Goal: Information Seeking & Learning: Learn about a topic

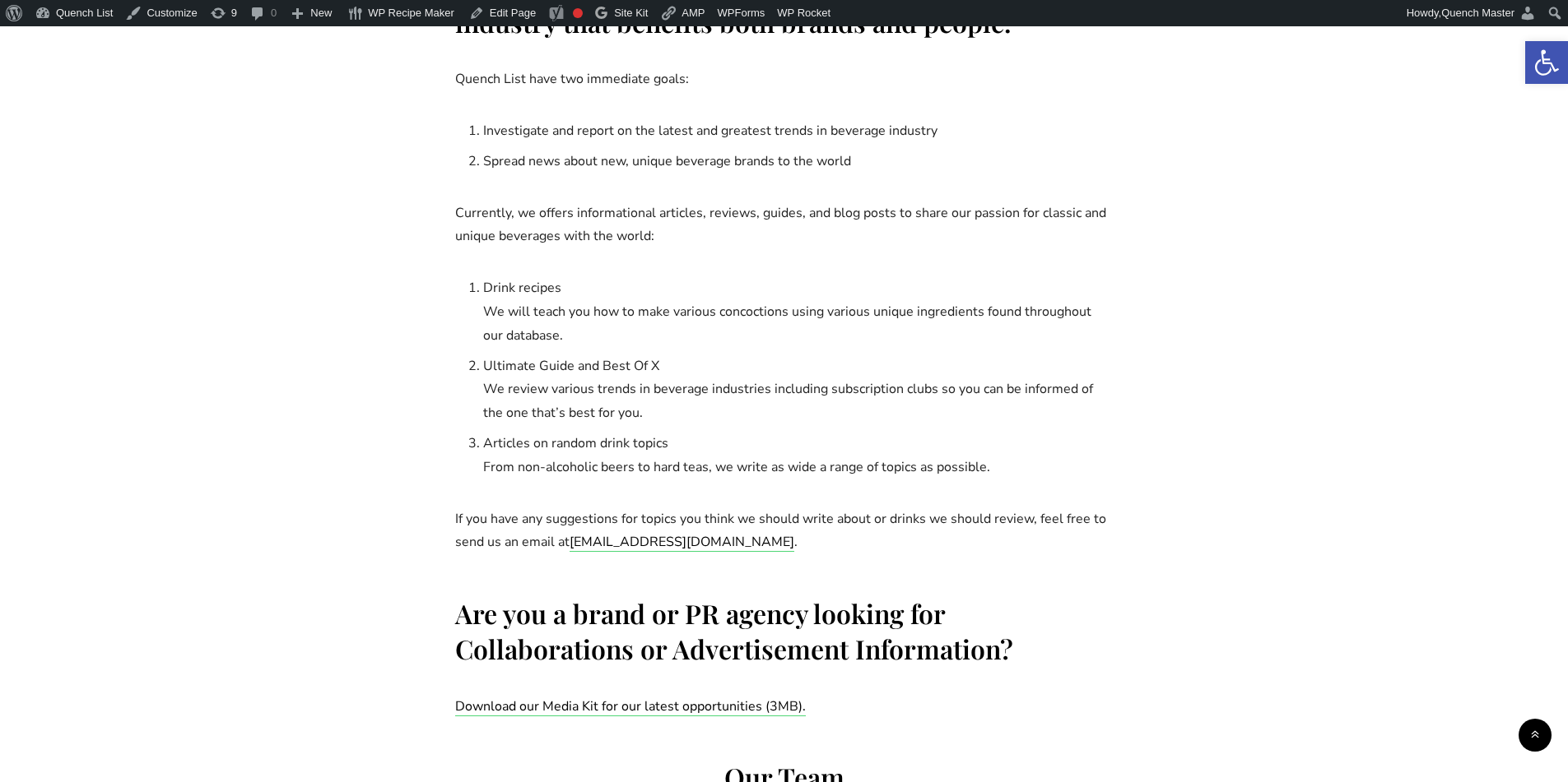
scroll to position [960, 0]
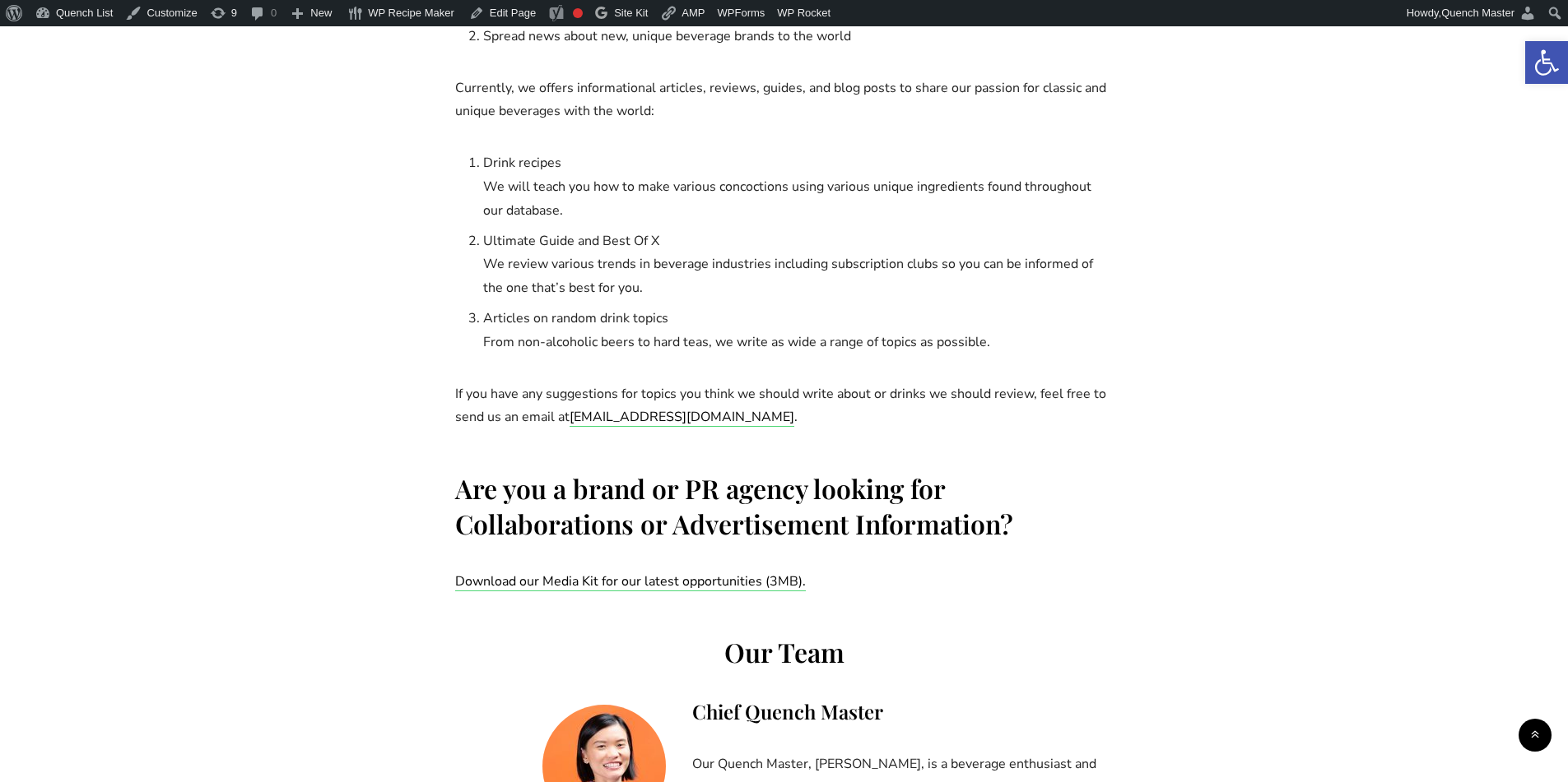
click at [1216, 645] on div "About Us Our mission is to accelerate innovation in beverage industry that bene…" at bounding box center [784, 689] width 1185 height 1837
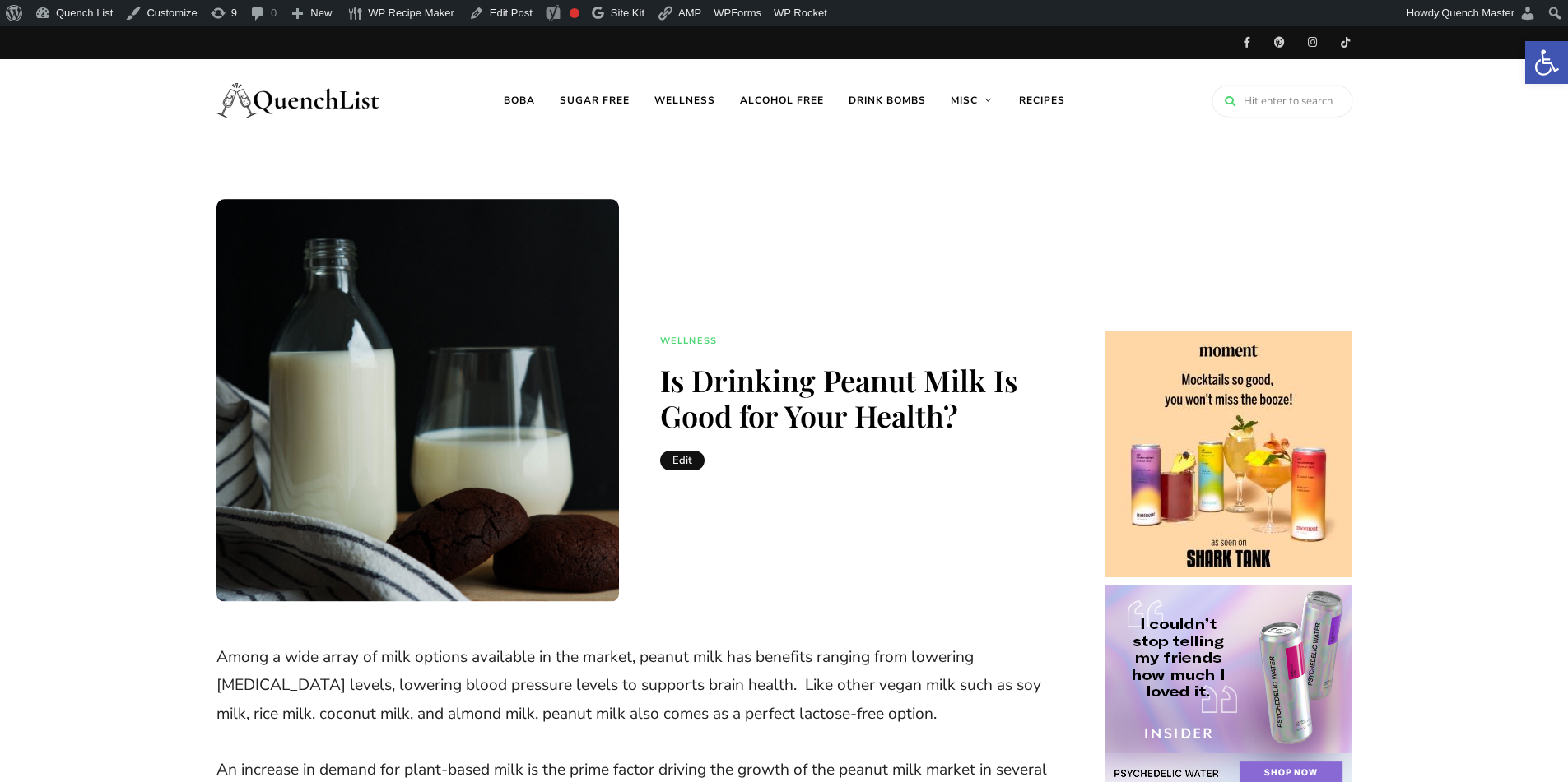
drag, startPoint x: 927, startPoint y: 276, endPoint x: 914, endPoint y: 272, distance: 13.6
click at [927, 276] on header "Wellness Is Drinking Peanut Milk Is Good for Your Health? Edit" at bounding box center [635, 401] width 840 height 403
click at [349, 86] on img at bounding box center [298, 100] width 165 height 66
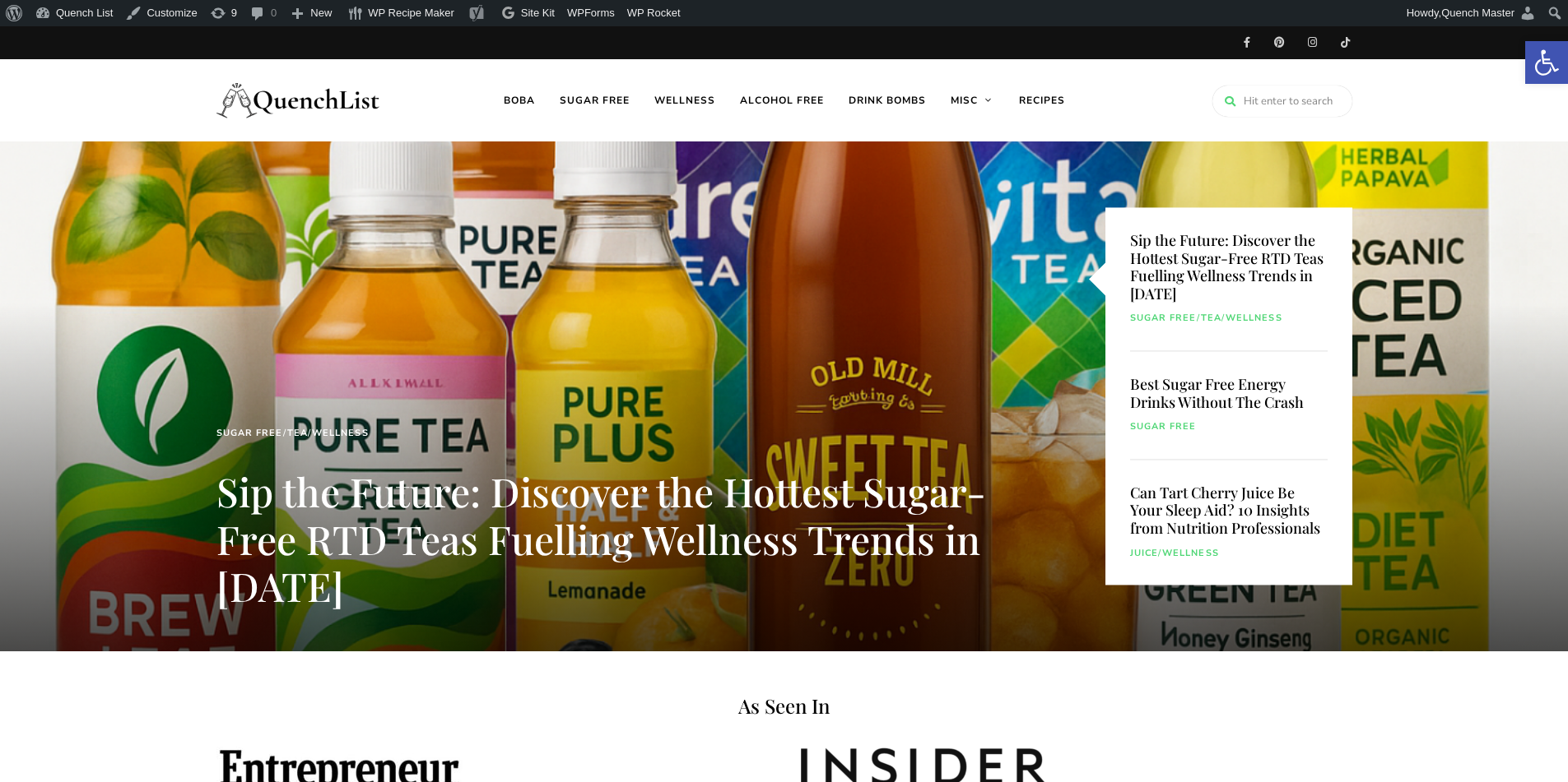
click at [621, 354] on div at bounding box center [784, 396] width 1568 height 510
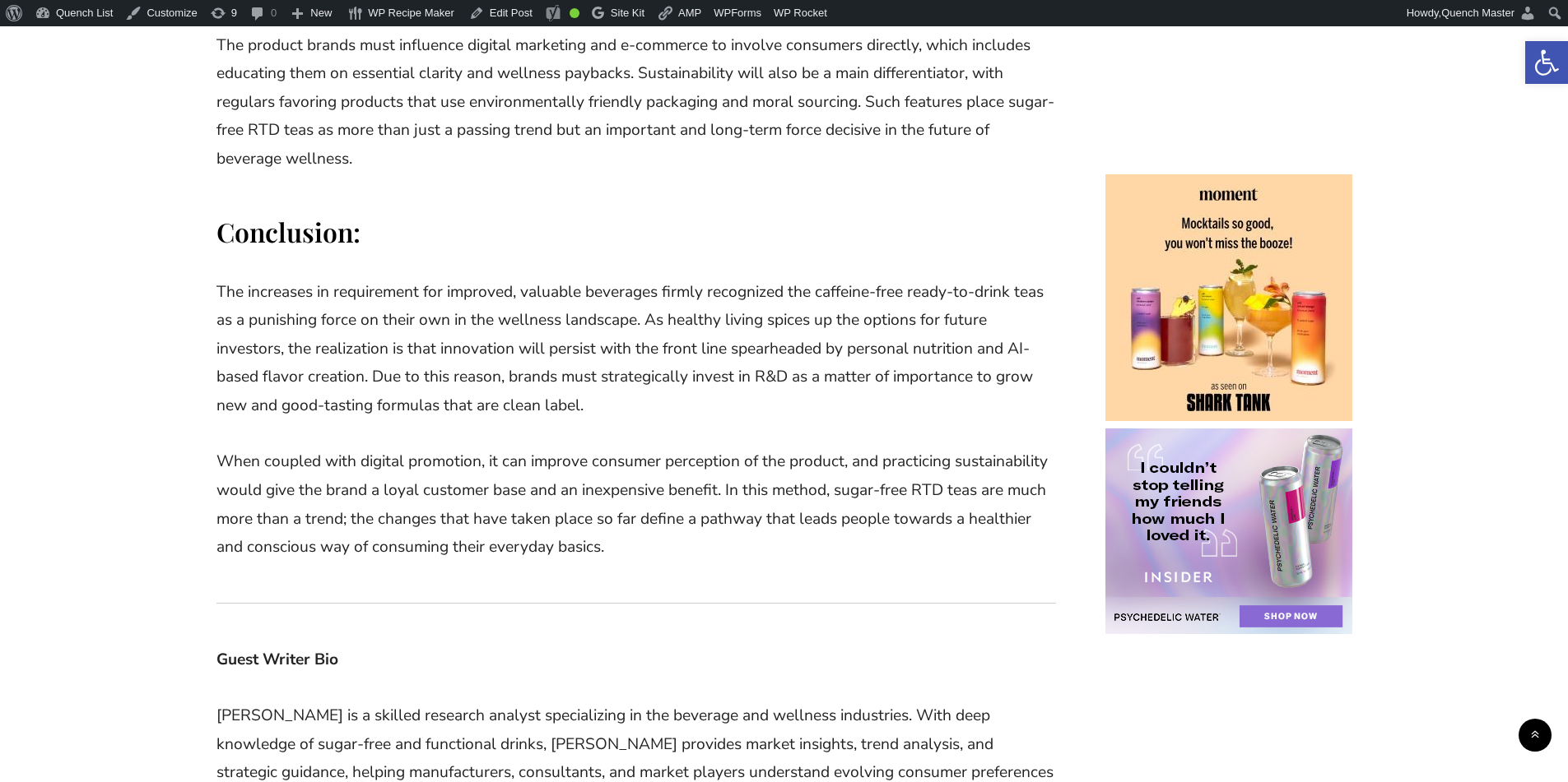
scroll to position [4250, 0]
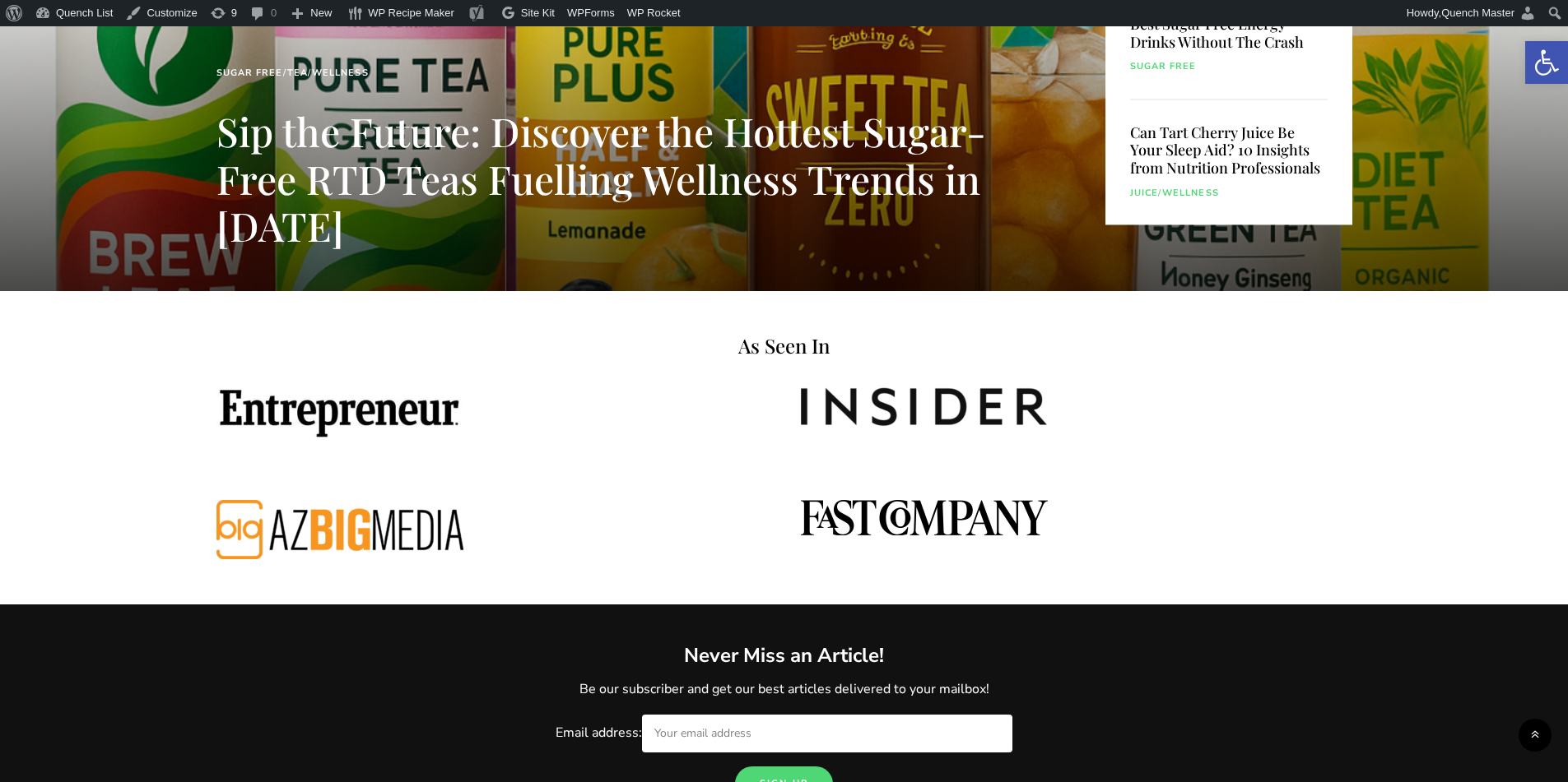
scroll to position [685, 0]
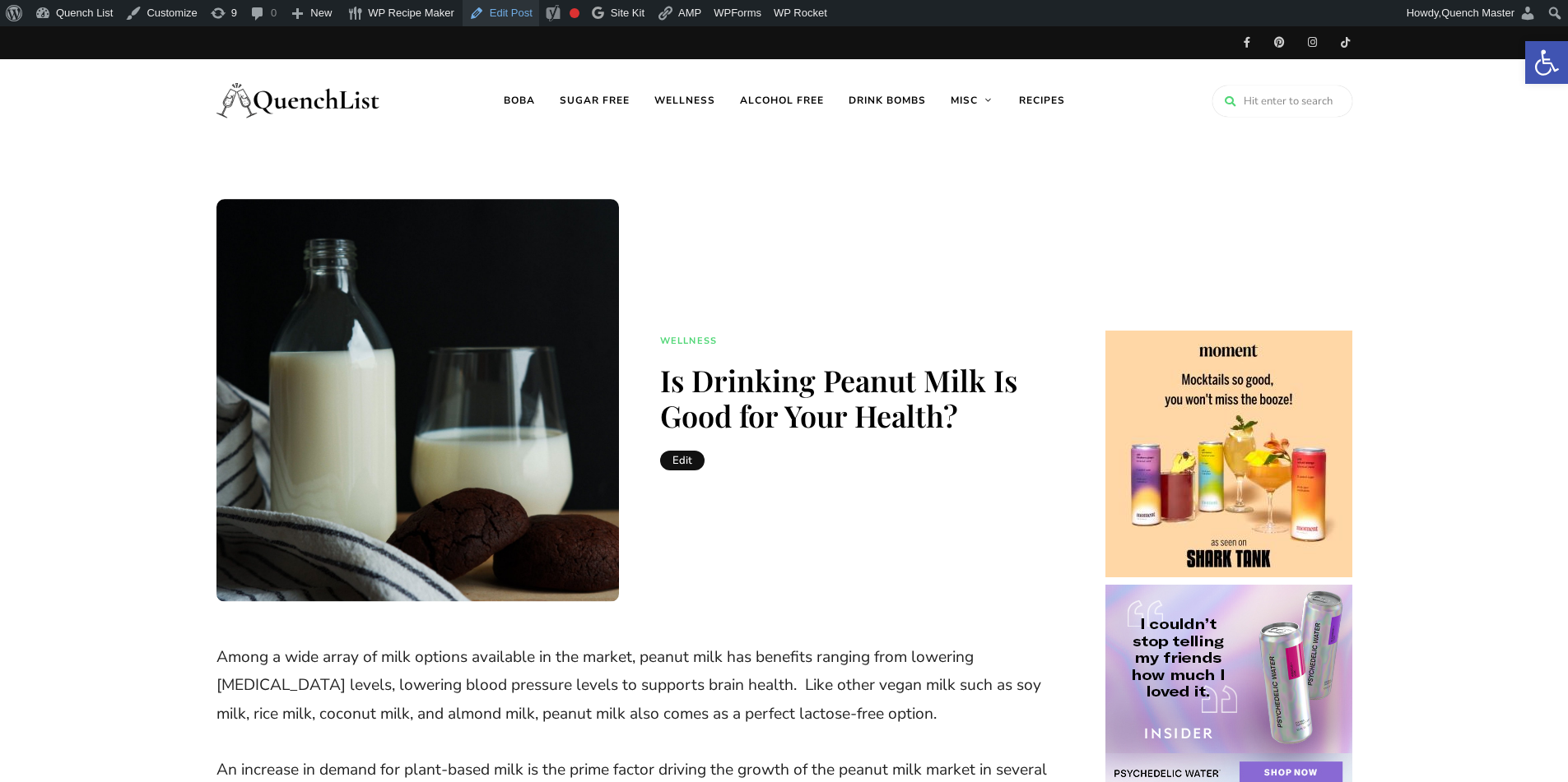
click at [505, 18] on link "Edit Post" at bounding box center [500, 13] width 77 height 26
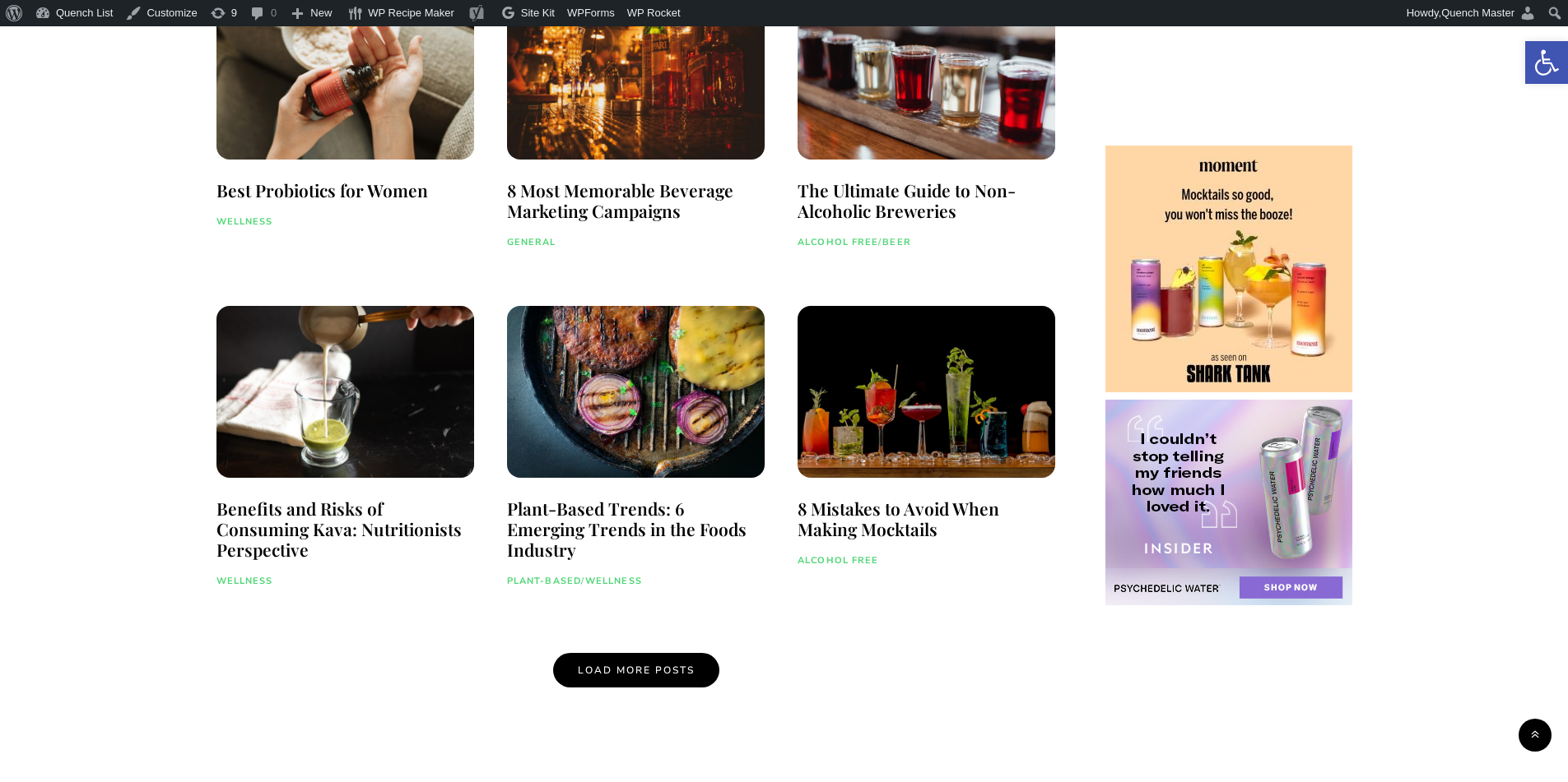
scroll to position [1371, 0]
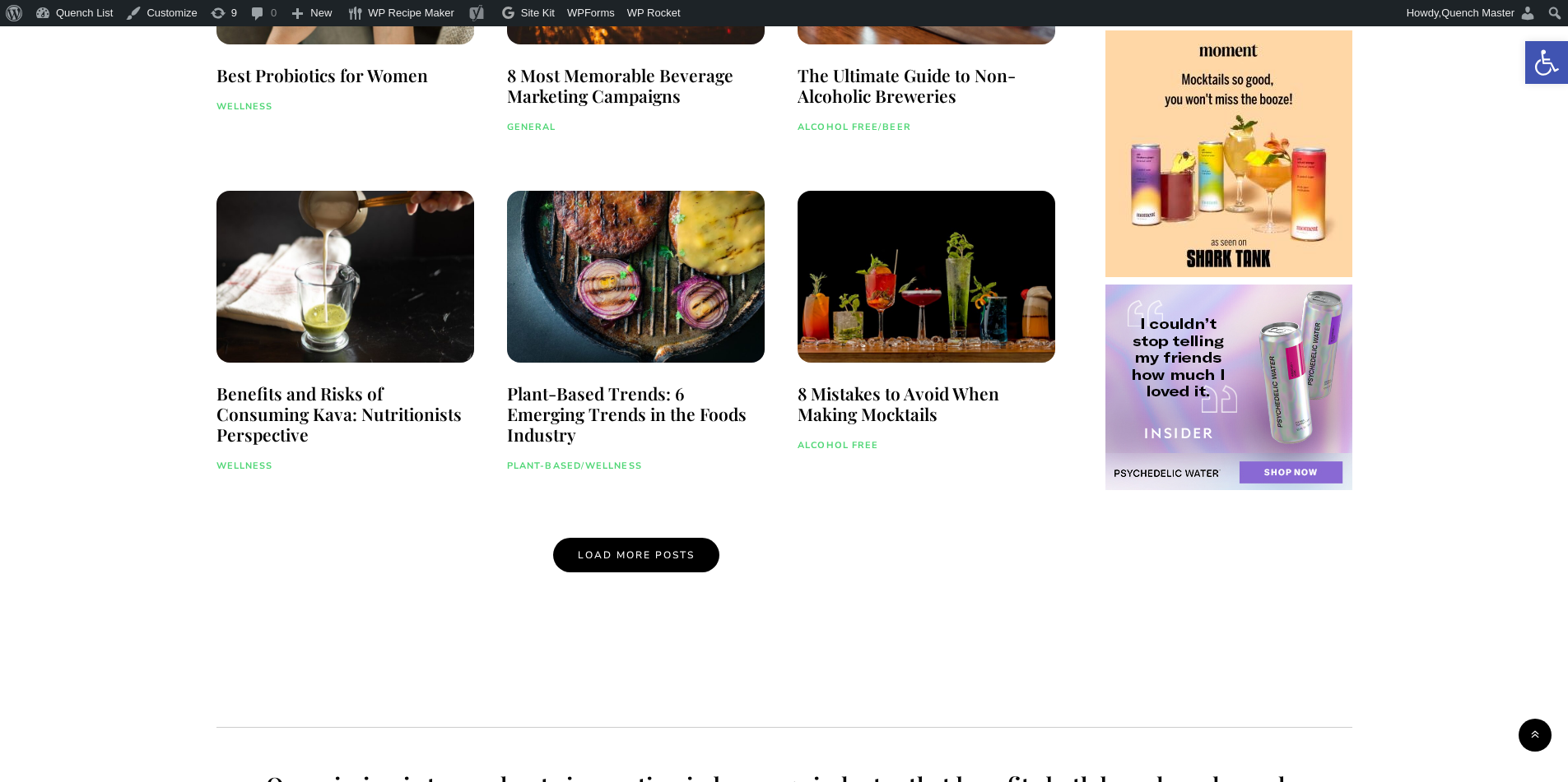
click at [634, 562] on link "Load More Posts" at bounding box center [635, 555] width 166 height 35
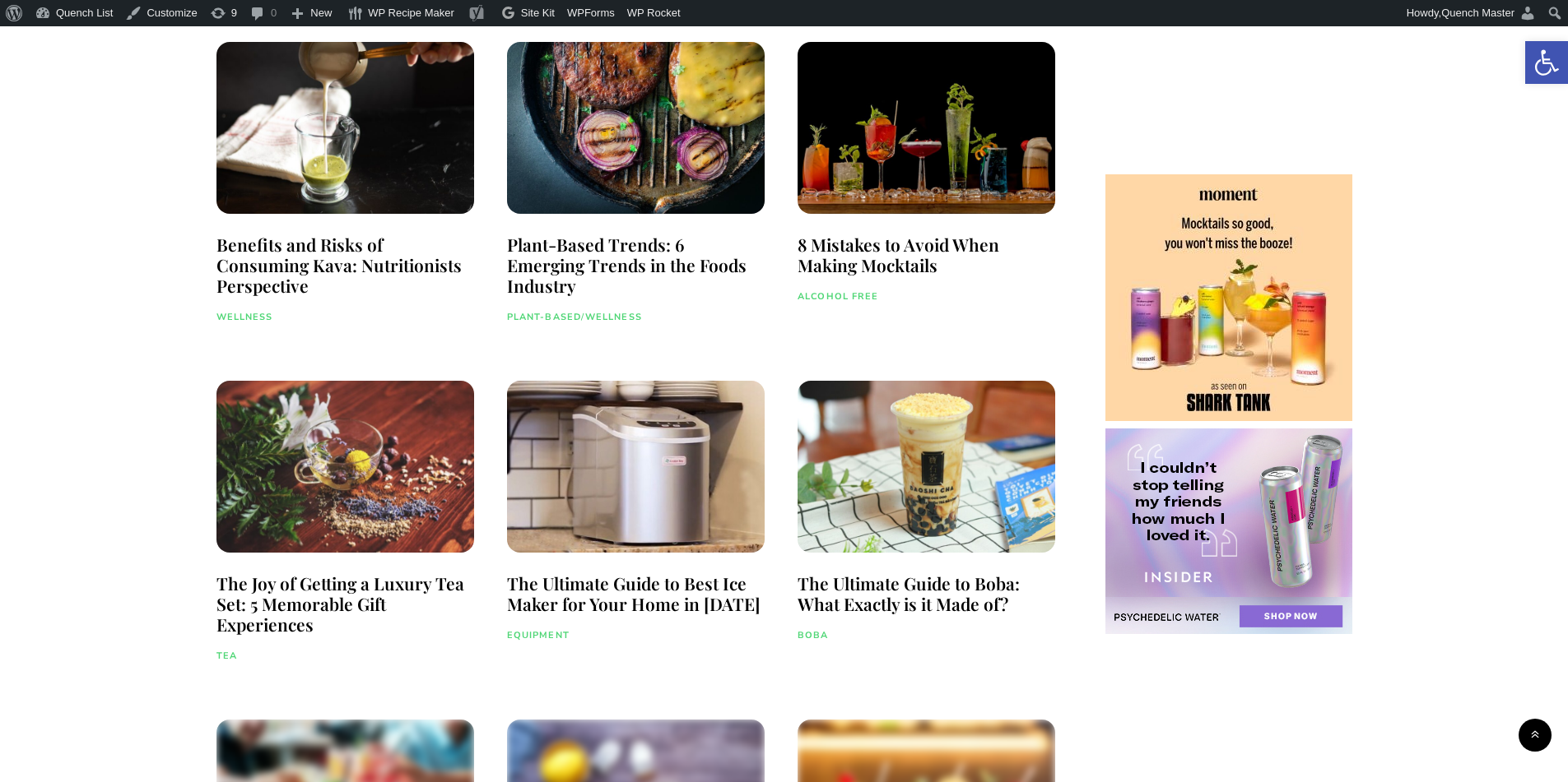
scroll to position [1645, 0]
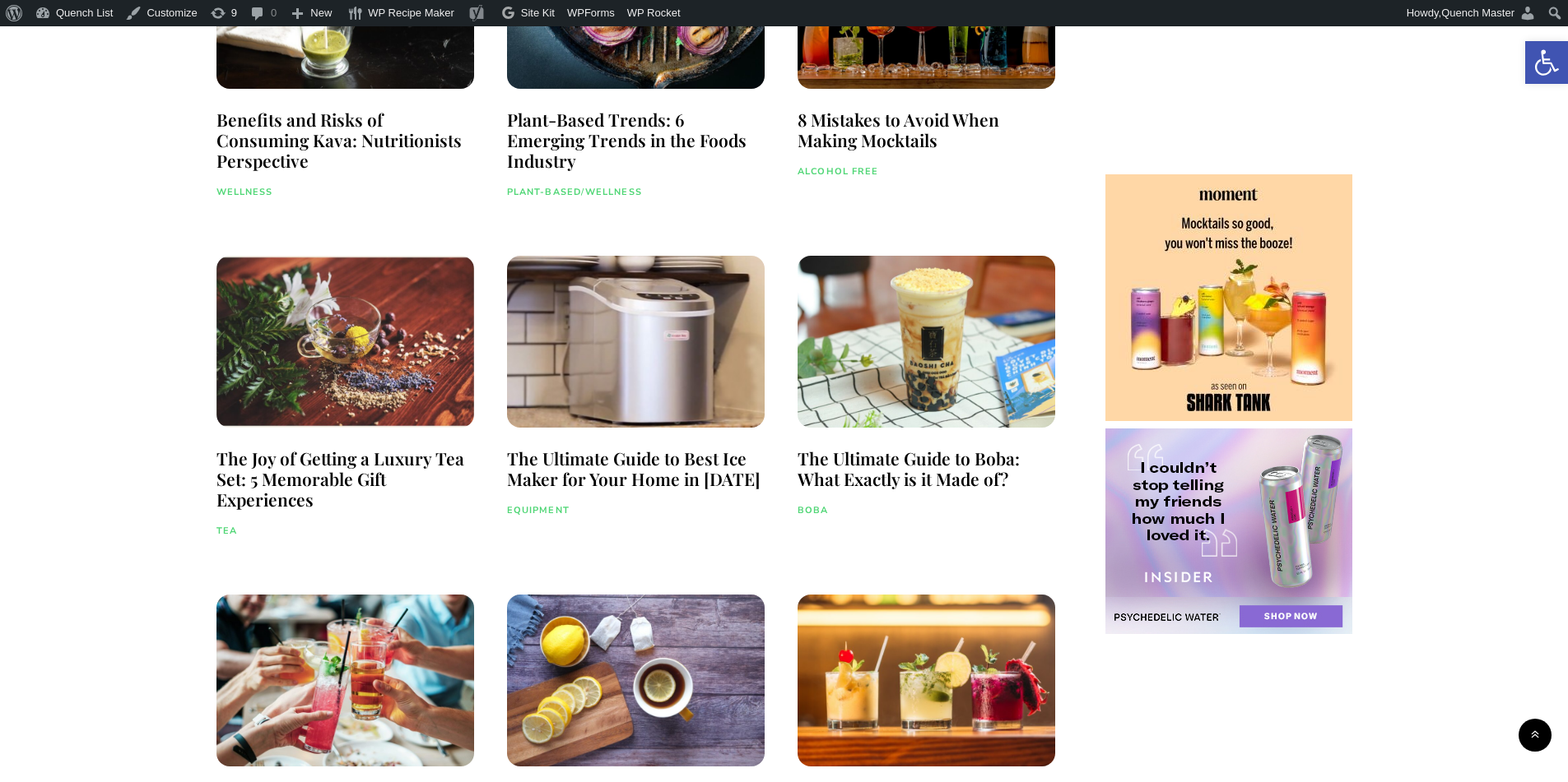
click at [642, 358] on div at bounding box center [635, 341] width 273 height 181
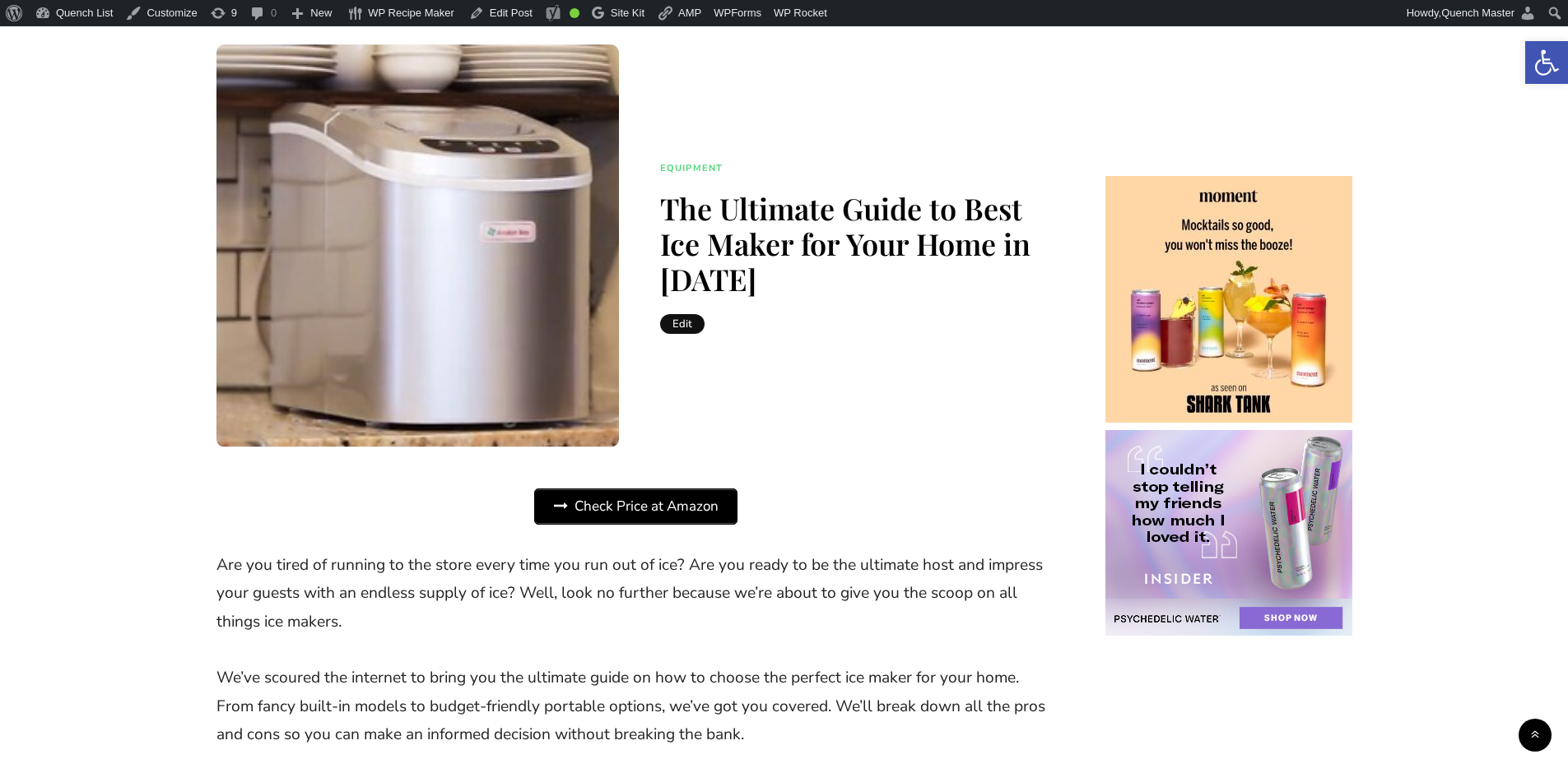
scroll to position [138, 0]
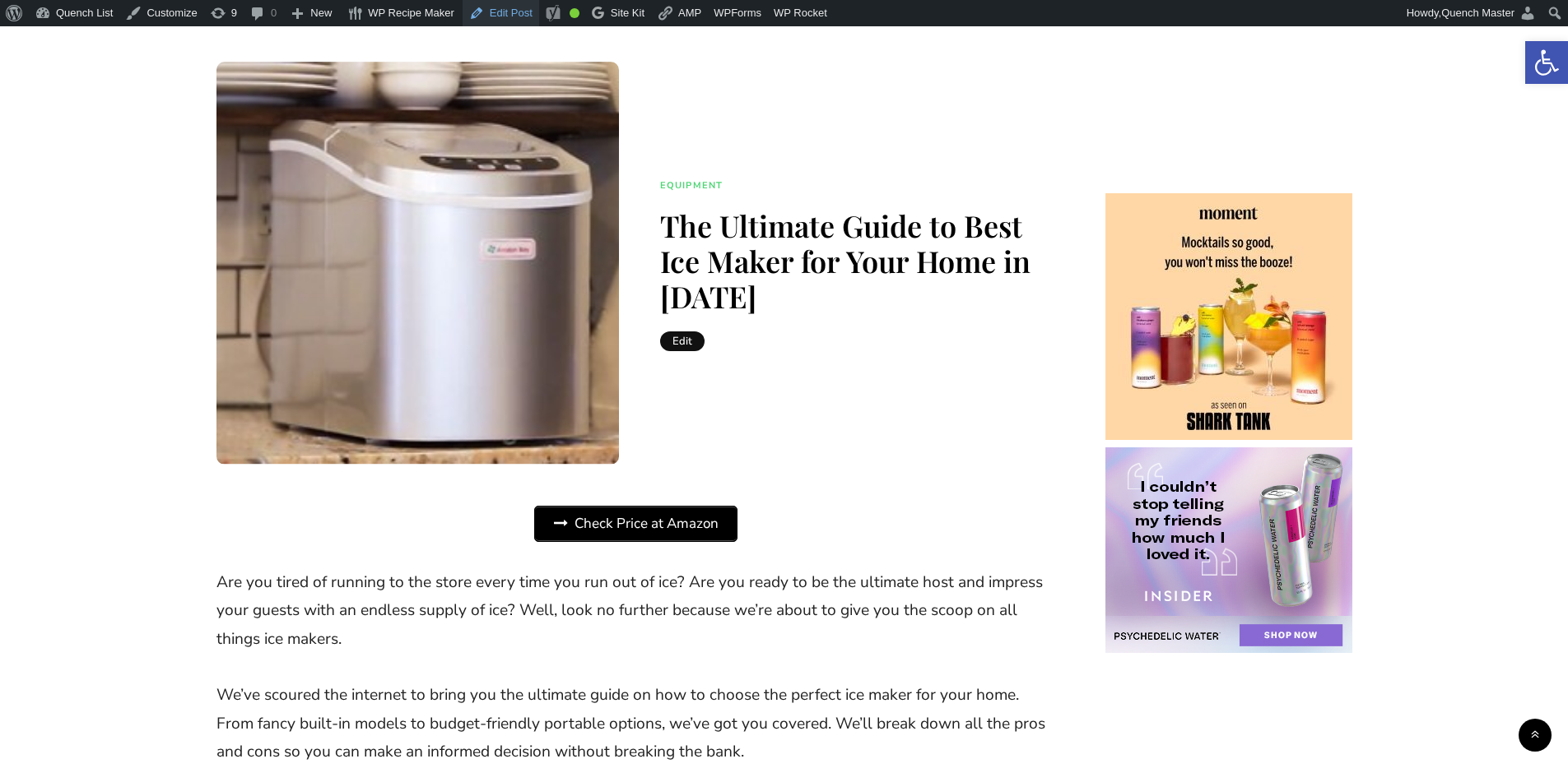
click at [499, 7] on link "Edit Post" at bounding box center [500, 13] width 77 height 26
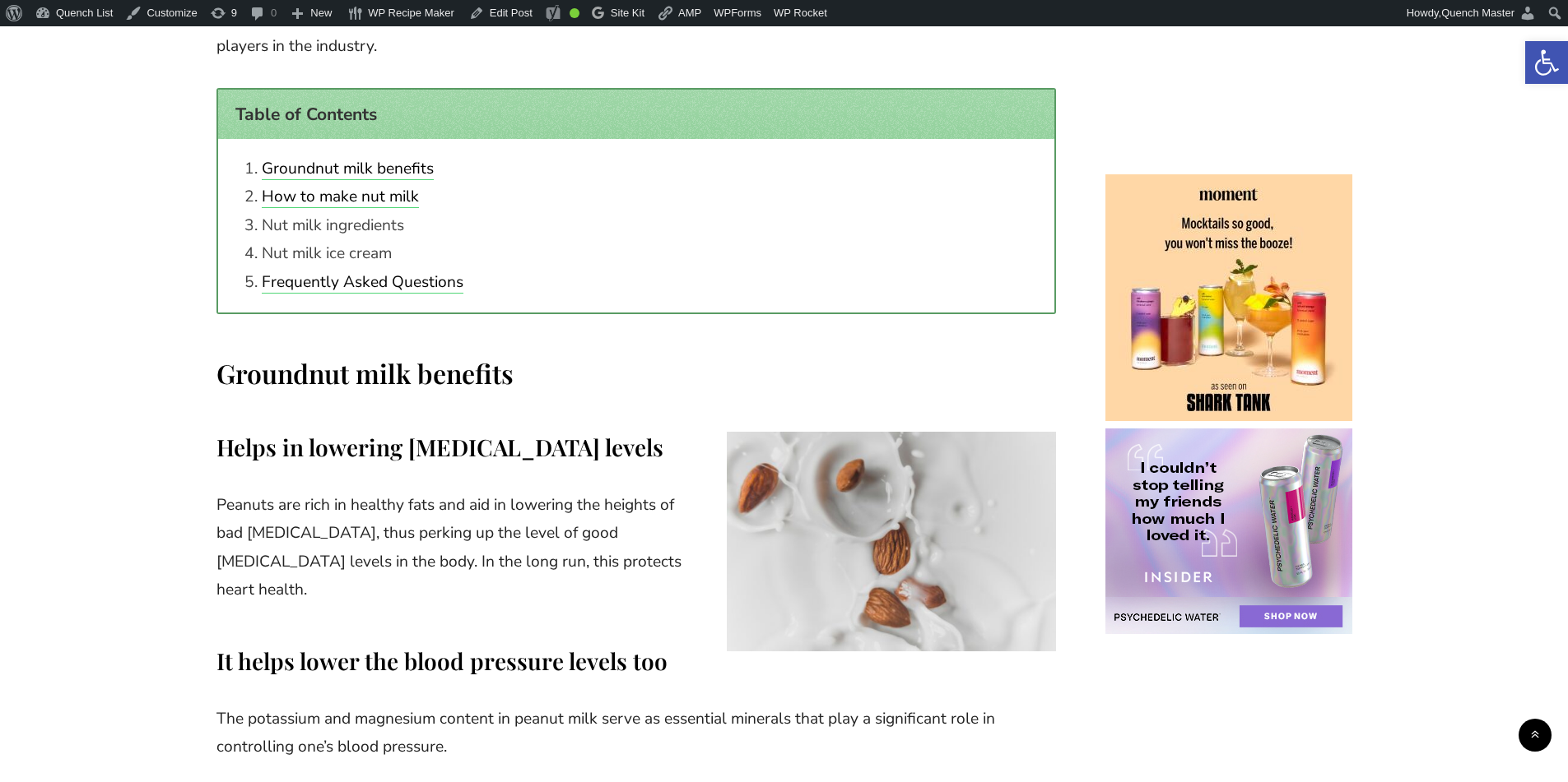
scroll to position [960, 0]
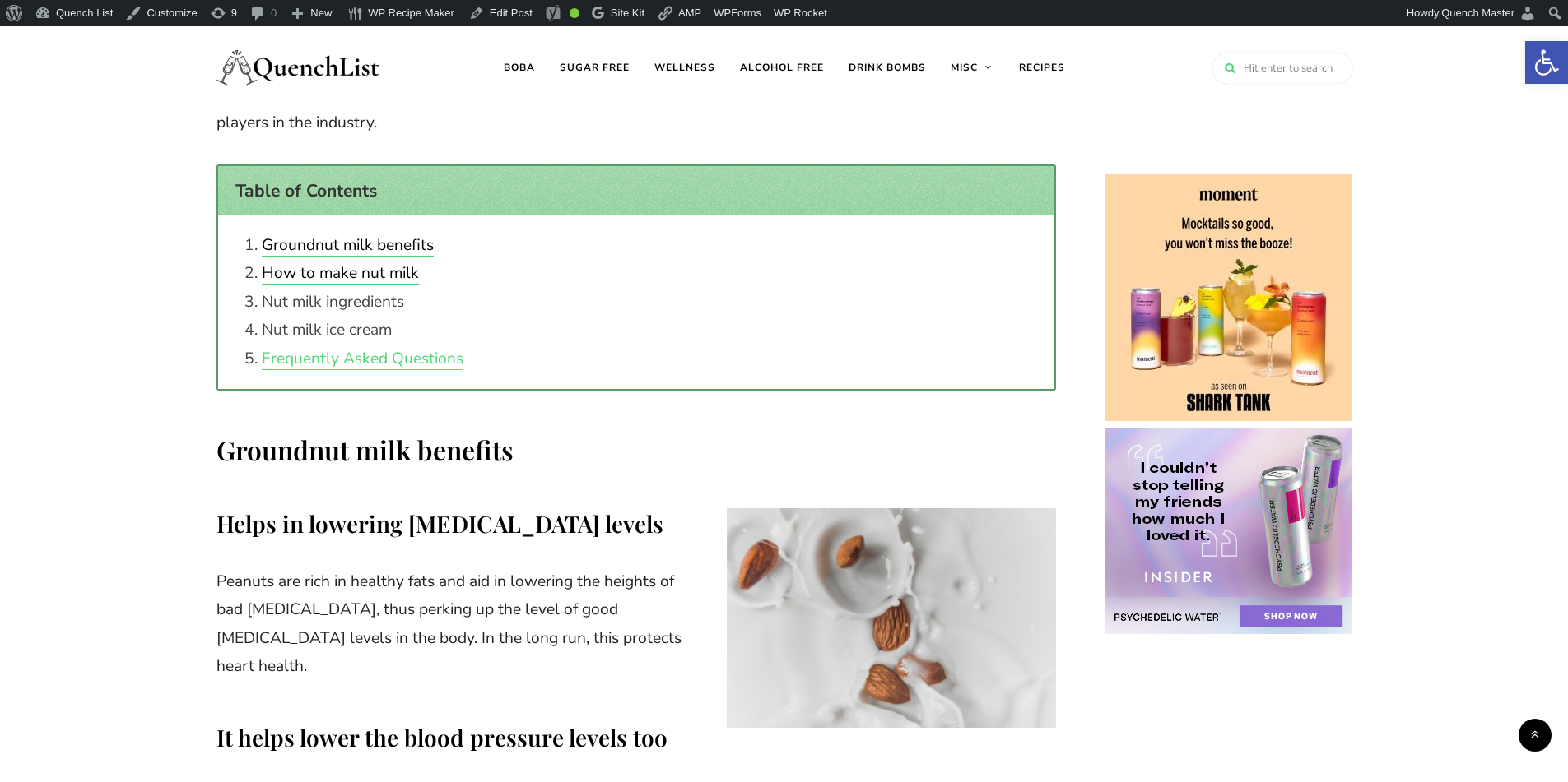
click at [353, 348] on link "Frequently Asked Questions" at bounding box center [362, 358] width 202 height 21
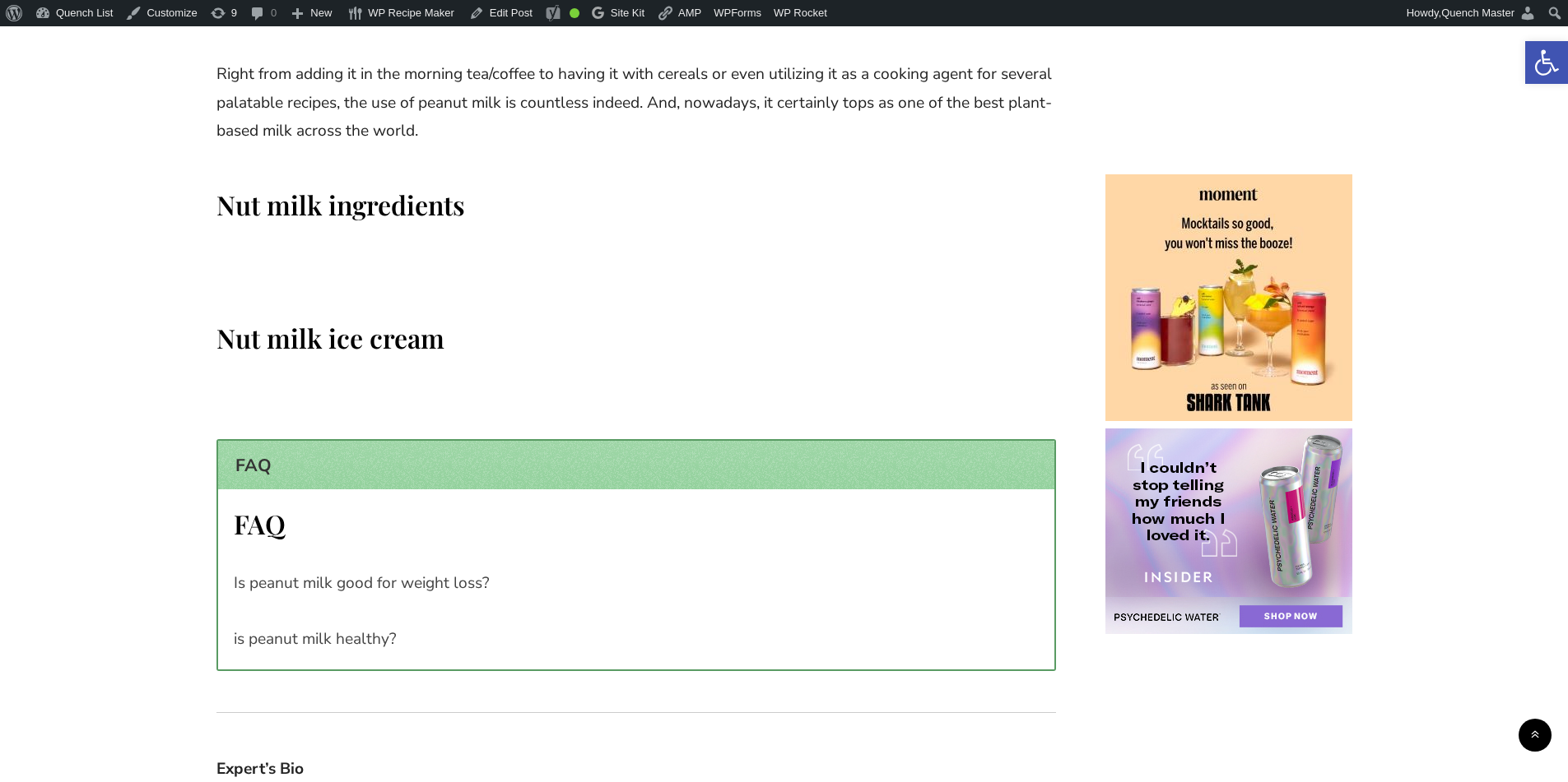
scroll to position [3976, 0]
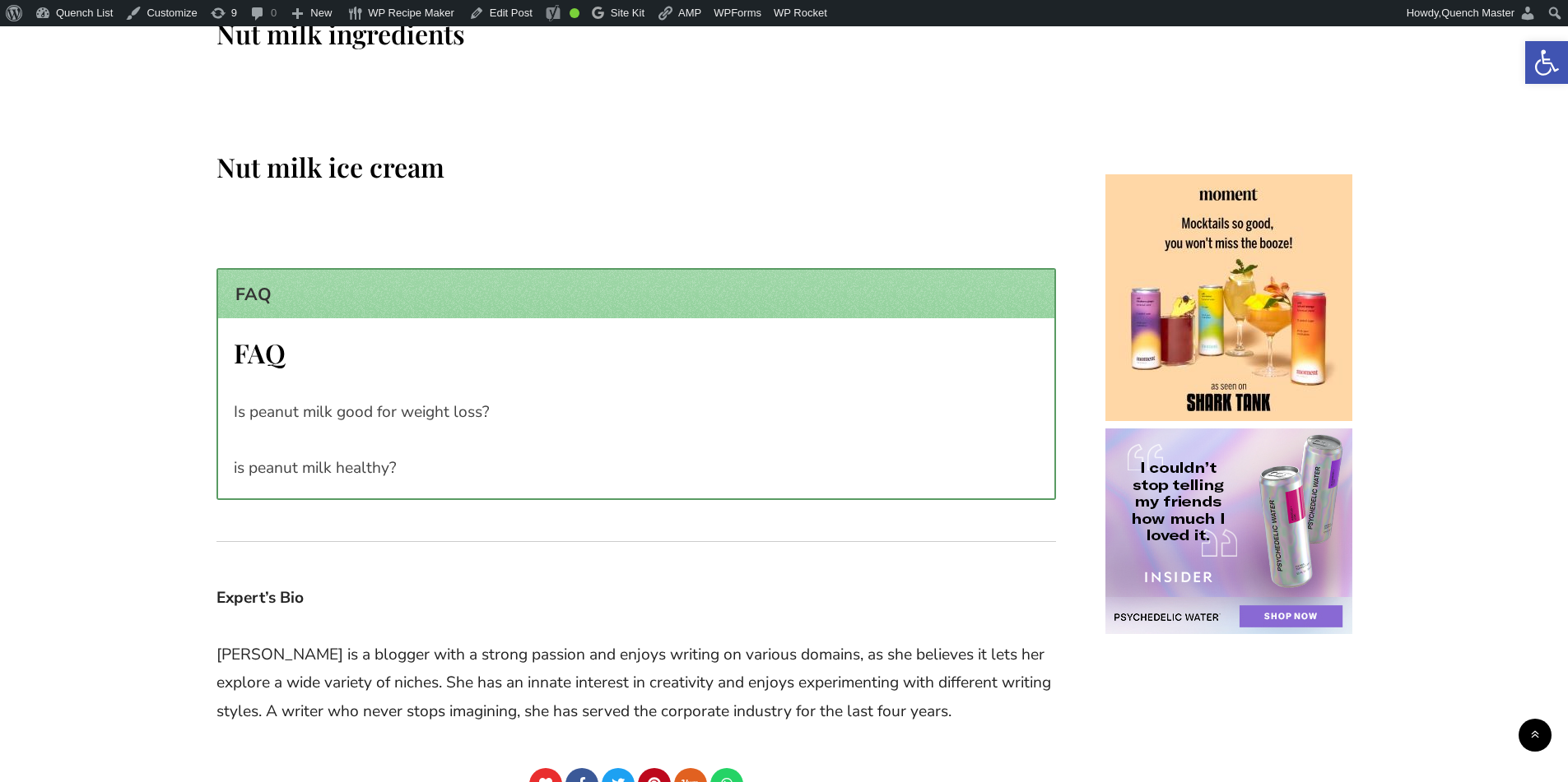
click at [251, 270] on div "FAQ" at bounding box center [635, 294] width 836 height 49
click at [251, 270] on div "FAQ" at bounding box center [635, 294] width 836 height 49
click at [427, 270] on div "FAQ" at bounding box center [635, 294] width 836 height 49
click at [449, 398] on p "Is peanut milk good for weight loss?" at bounding box center [636, 413] width 805 height 29
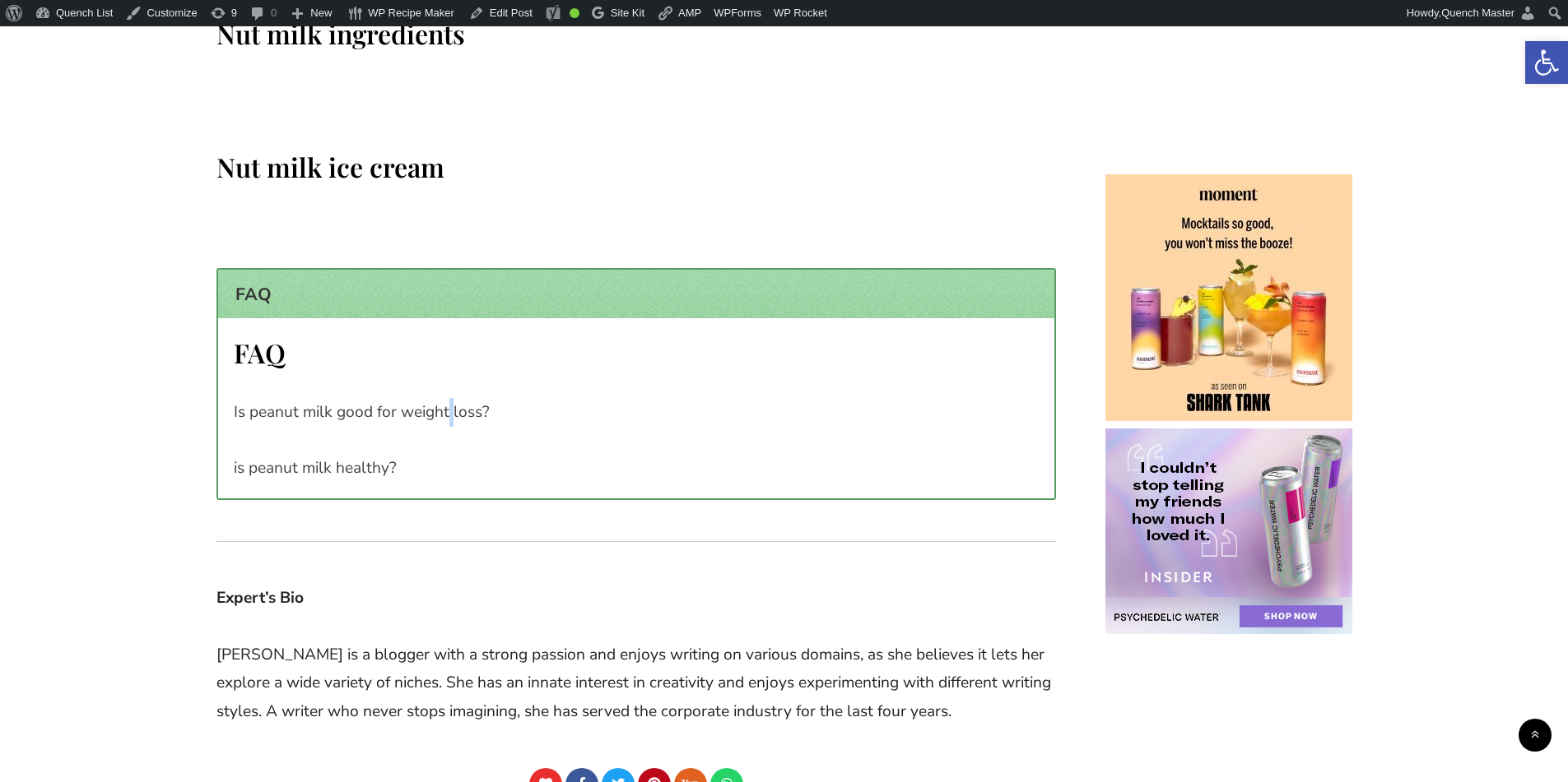
click at [449, 398] on p "Is peanut milk good for weight loss?" at bounding box center [636, 413] width 805 height 29
click at [601, 398] on p "Is peanut milk good for weight loss?" at bounding box center [636, 413] width 805 height 29
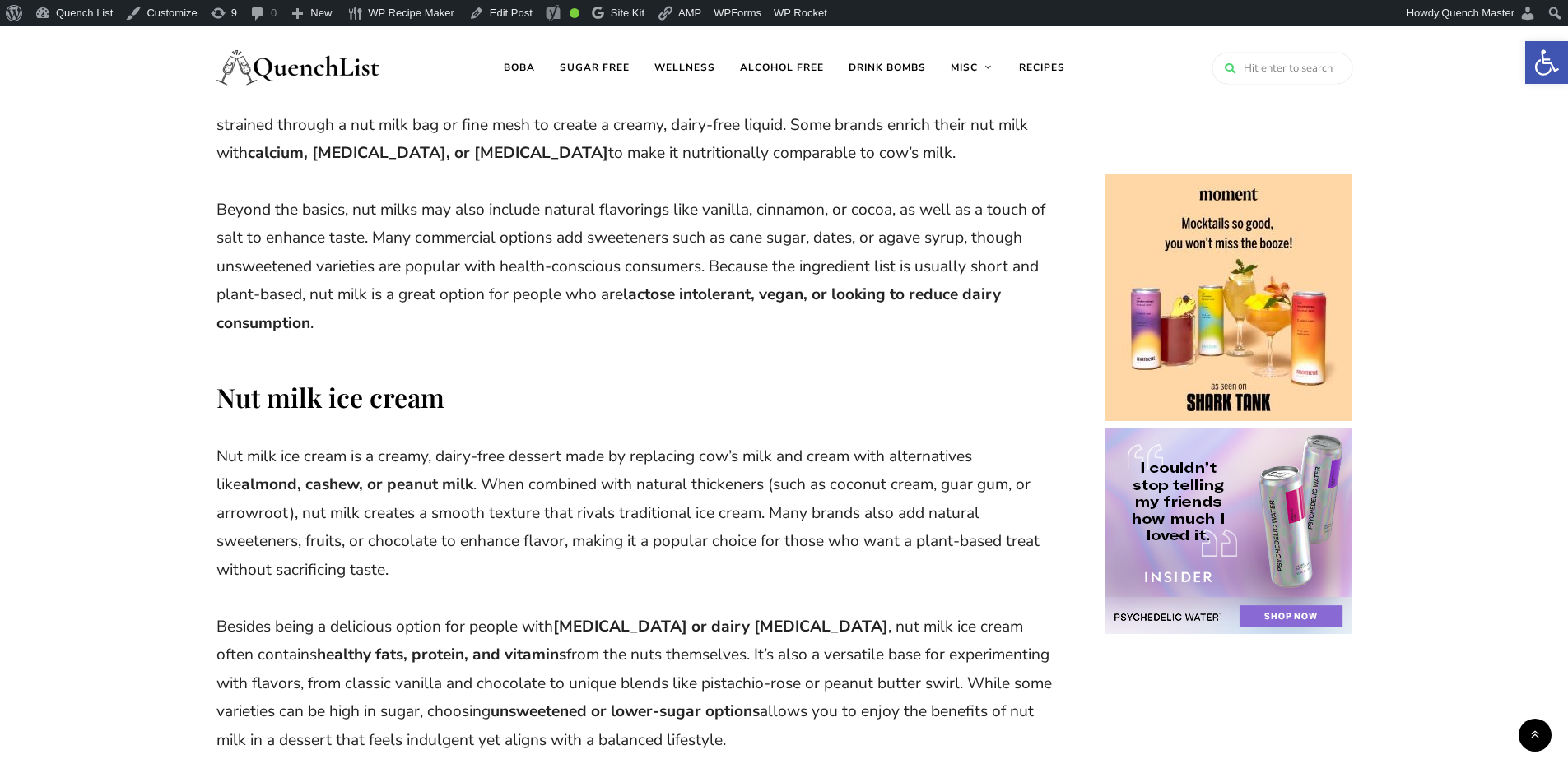
scroll to position [3564, 0]
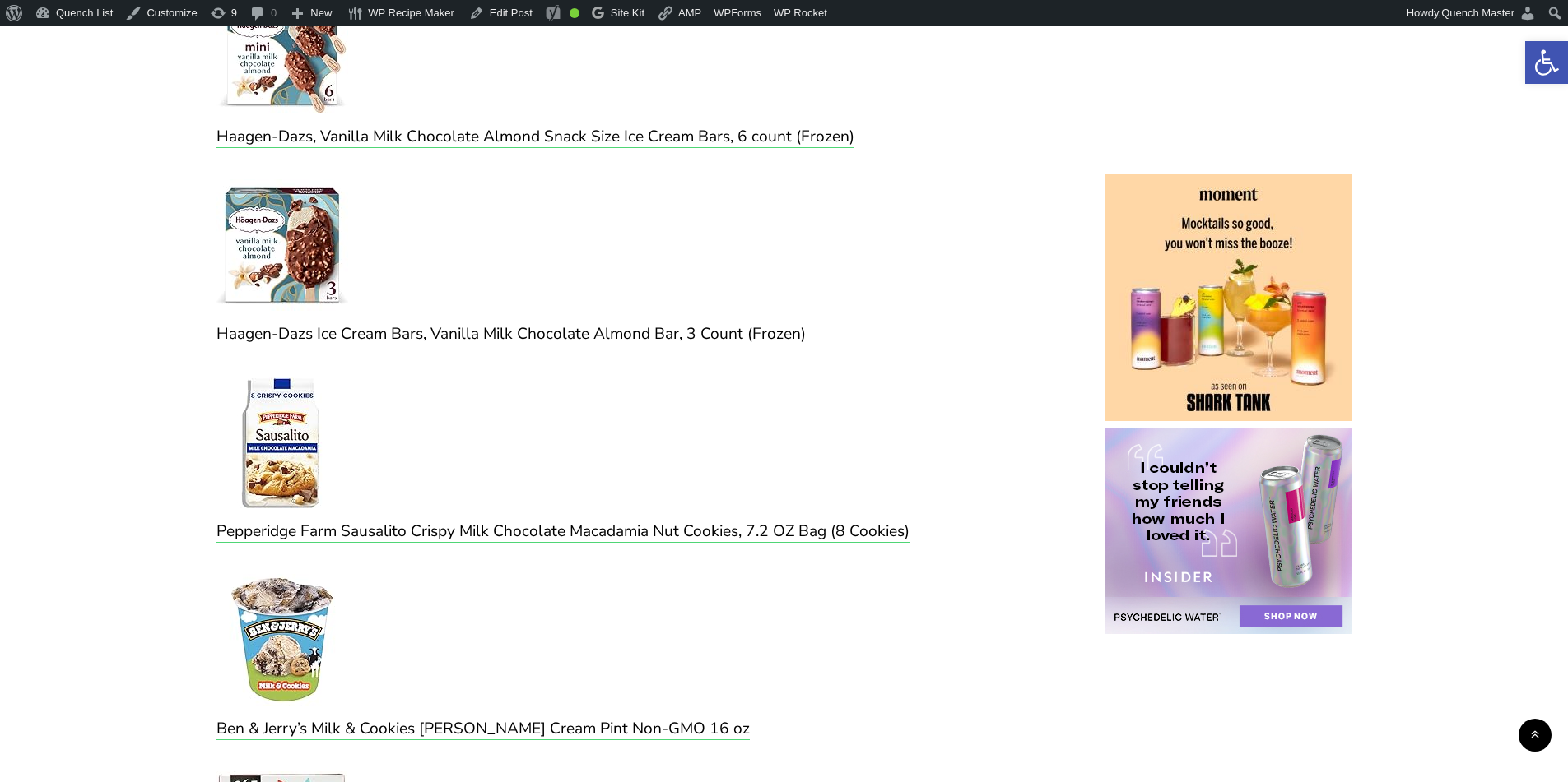
scroll to position [5072, 0]
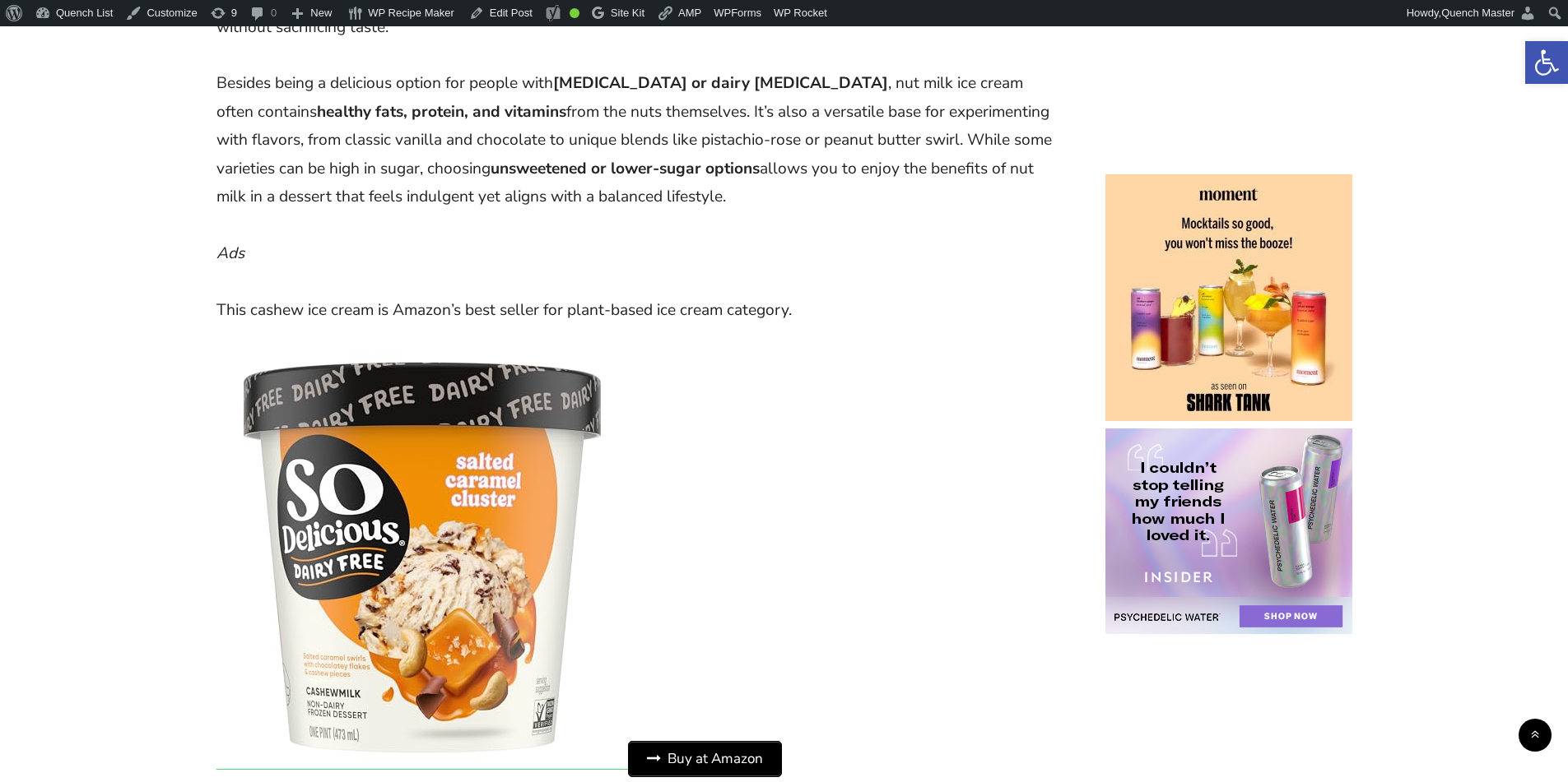
scroll to position [4662, 0]
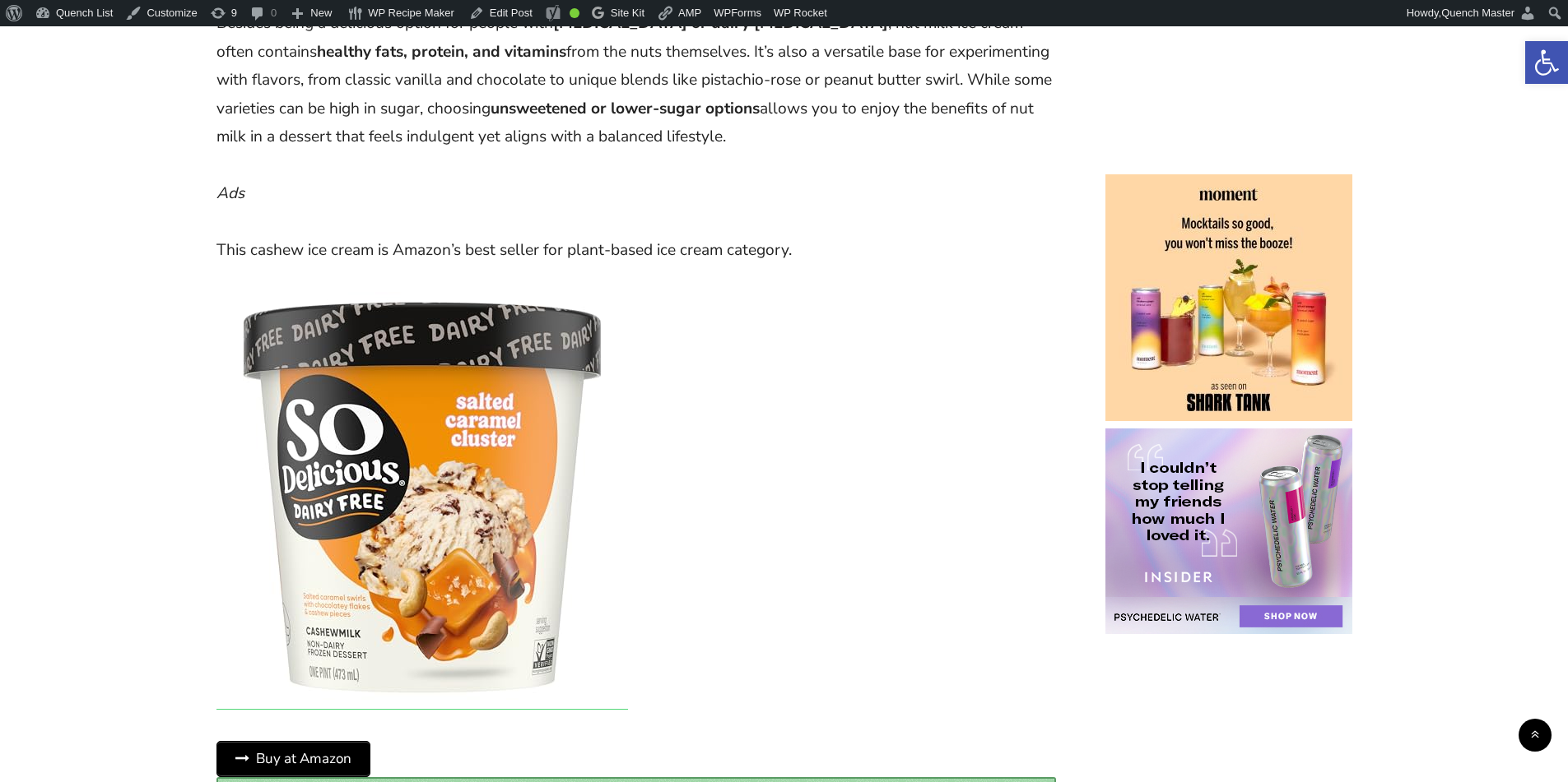
scroll to position [4798, 0]
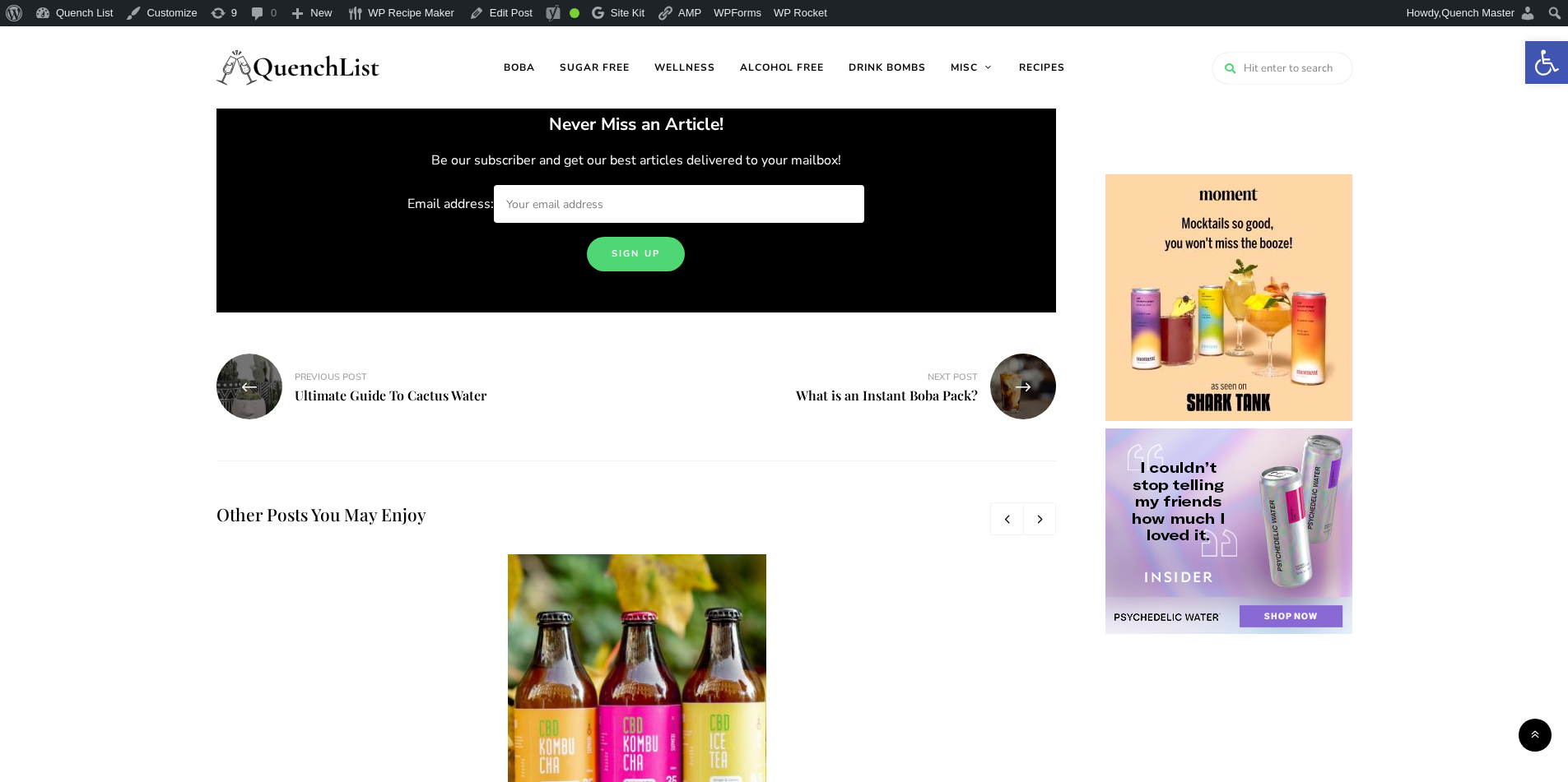
scroll to position [5484, 0]
